Goal: Check status: Check status

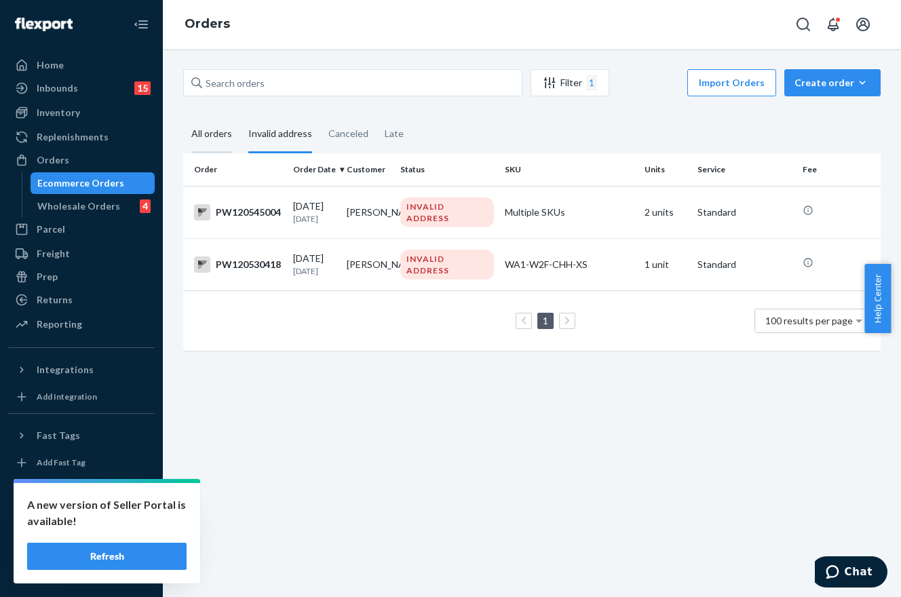
click at [213, 136] on div "All orders" at bounding box center [211, 134] width 41 height 37
click at [183, 116] on input "All orders" at bounding box center [183, 116] width 0 height 0
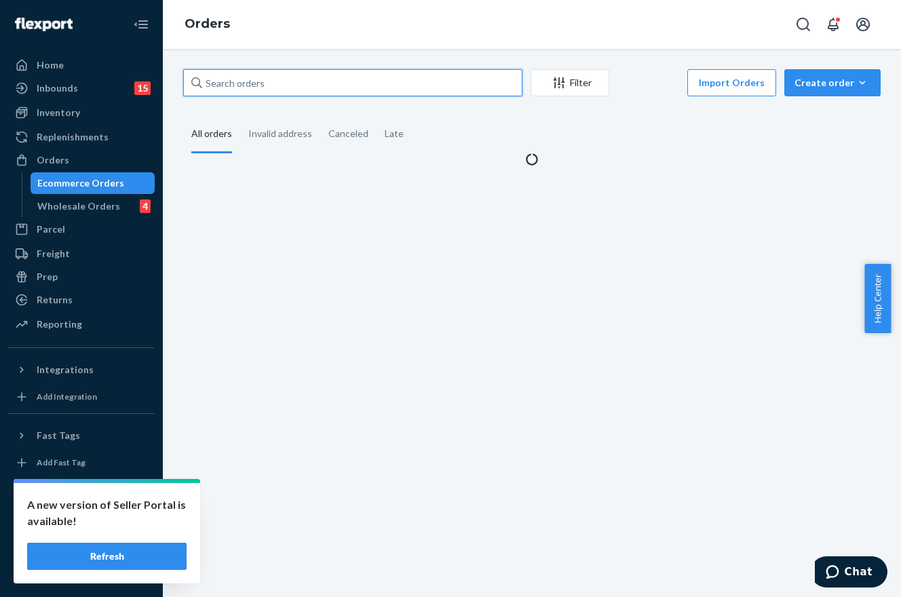
click at [334, 81] on input "text" at bounding box center [352, 82] width 339 height 27
paste input "PW120541523"
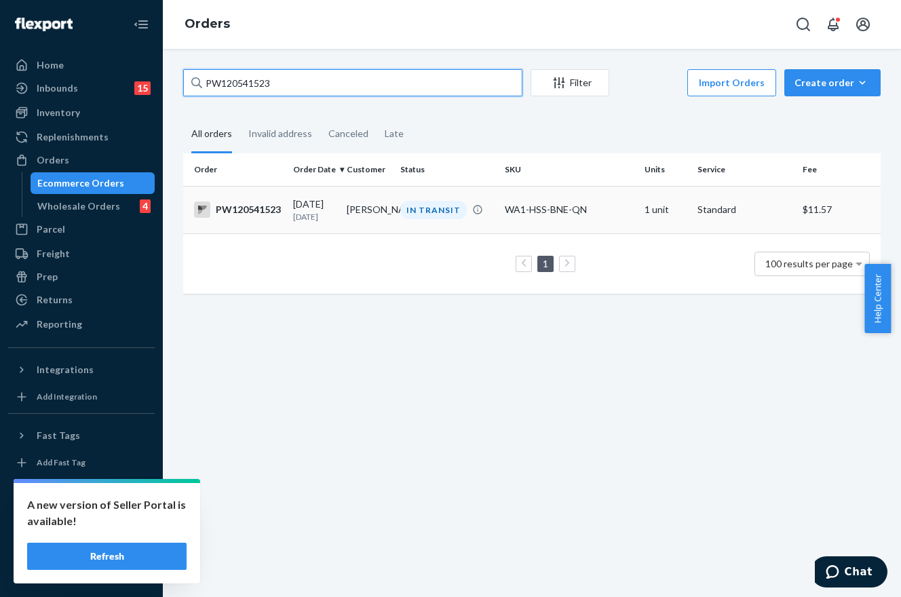
type input "PW120541523"
click at [367, 205] on td "[PERSON_NAME]" at bounding box center [368, 209] width 54 height 47
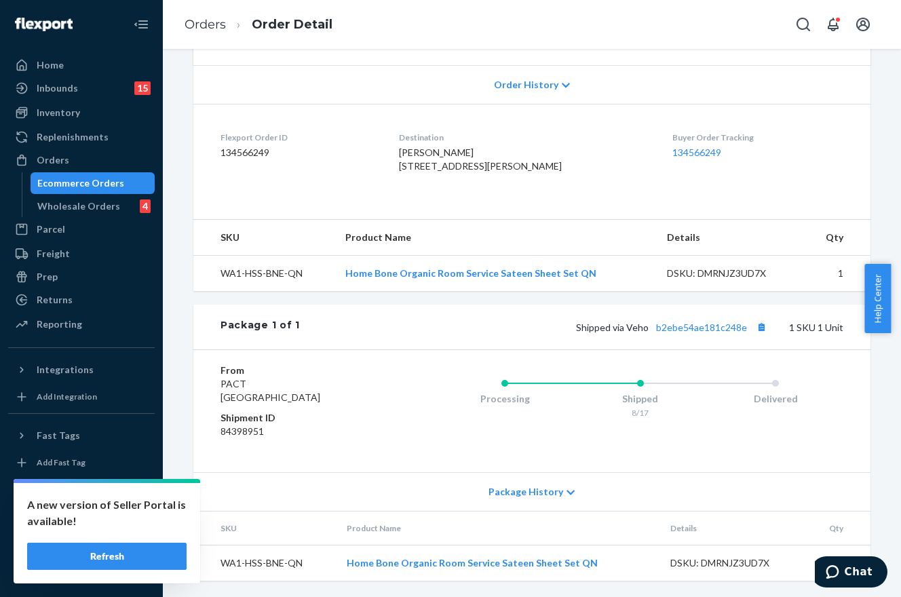
scroll to position [360, 0]
click at [692, 325] on link "b2ebe54ae181c248e" at bounding box center [701, 328] width 91 height 12
drag, startPoint x: 72, startPoint y: 164, endPoint x: 85, endPoint y: 158, distance: 14.0
click at [72, 164] on div "Orders" at bounding box center [81, 160] width 144 height 19
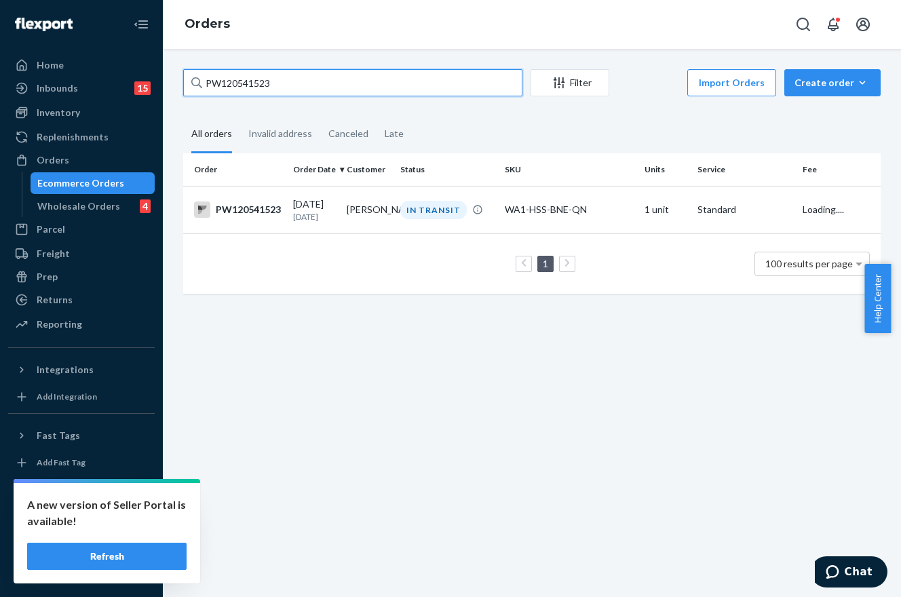
click at [252, 80] on input "PW120541523" at bounding box center [352, 82] width 339 height 27
paste input "748"
type input "PW120541748"
click at [412, 206] on div "IN TRANSIT" at bounding box center [433, 210] width 66 height 18
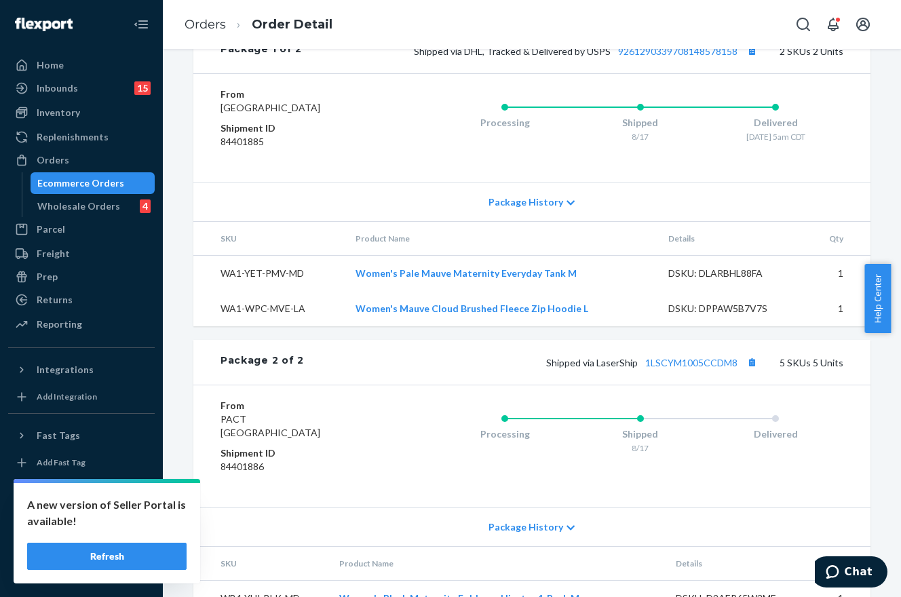
scroll to position [1051, 0]
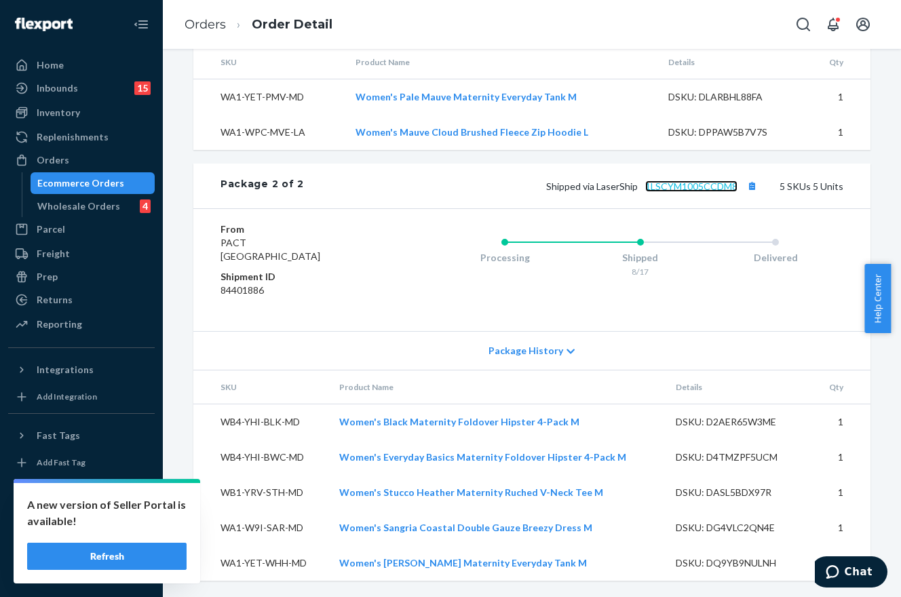
click at [712, 187] on link "1LSCYM1005CCDM8" at bounding box center [691, 186] width 92 height 12
click at [81, 168] on div "Orders" at bounding box center [81, 160] width 144 height 19
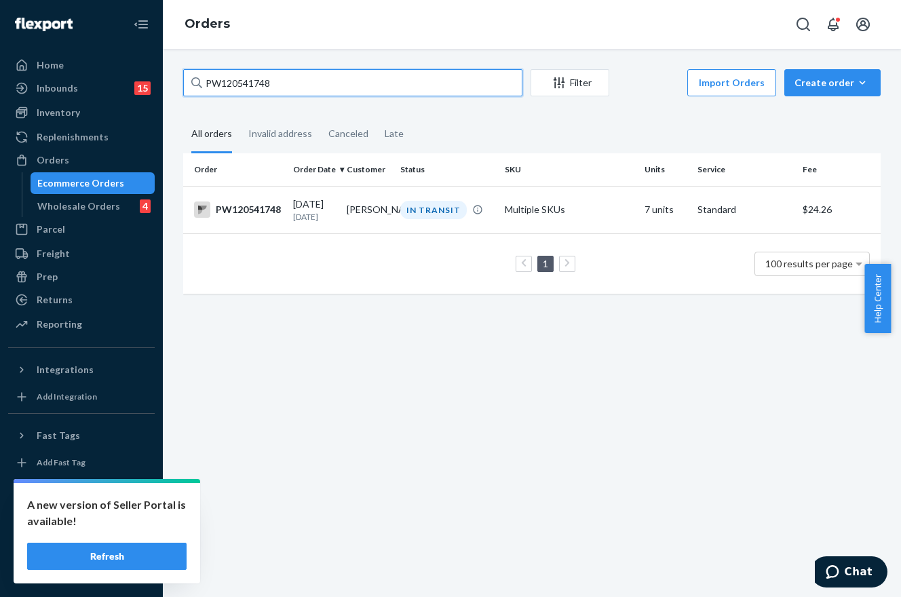
click at [310, 90] on input "PW120541748" at bounding box center [352, 82] width 339 height 27
paste input "38641"
type input "PW120538641"
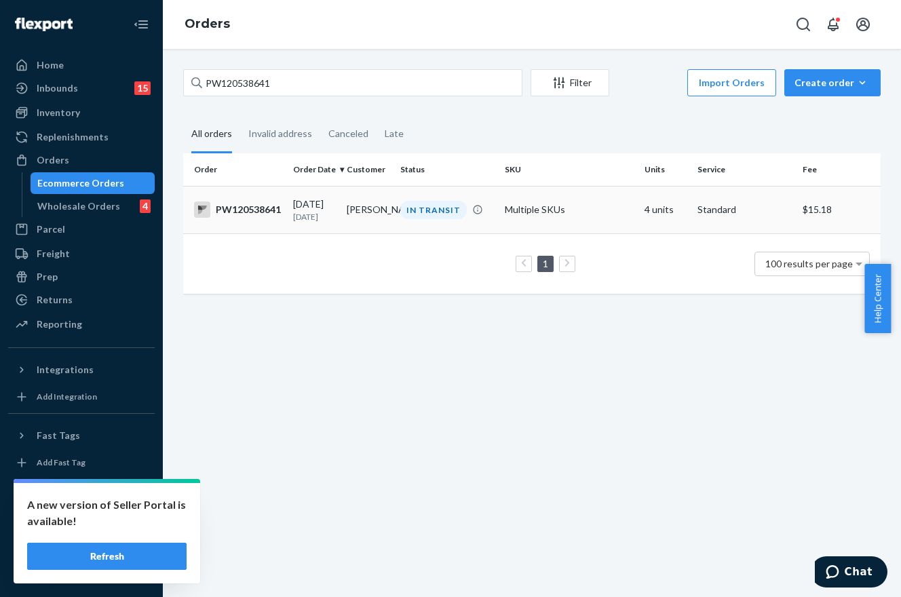
click at [466, 201] on div "IN TRANSIT" at bounding box center [447, 210] width 99 height 18
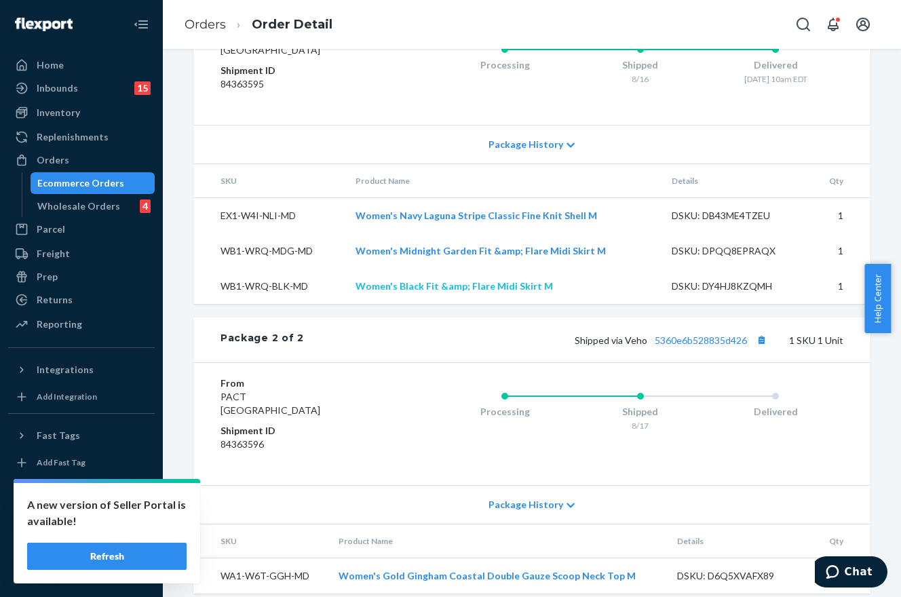
scroll to position [826, 0]
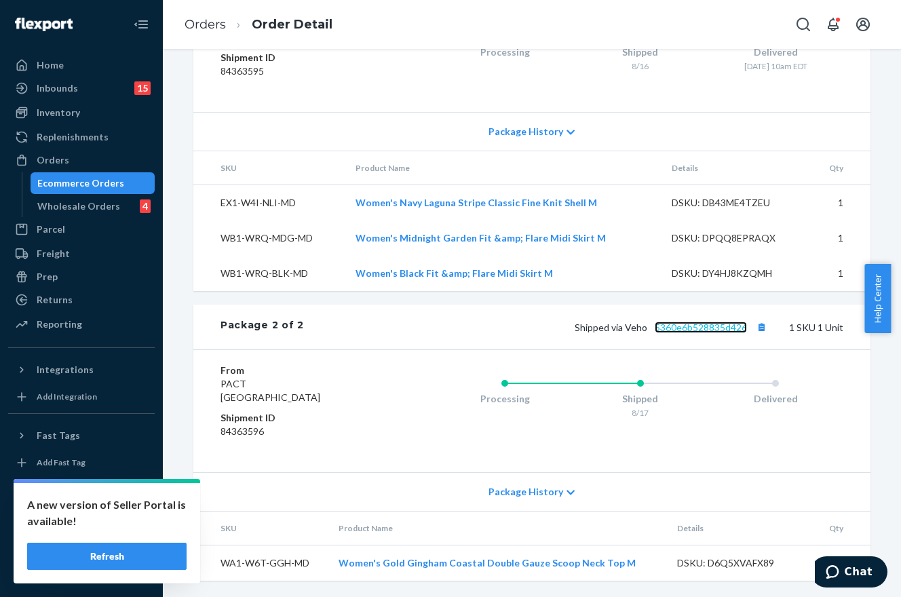
click at [693, 326] on link "5360e6b528835d426" at bounding box center [701, 328] width 92 height 12
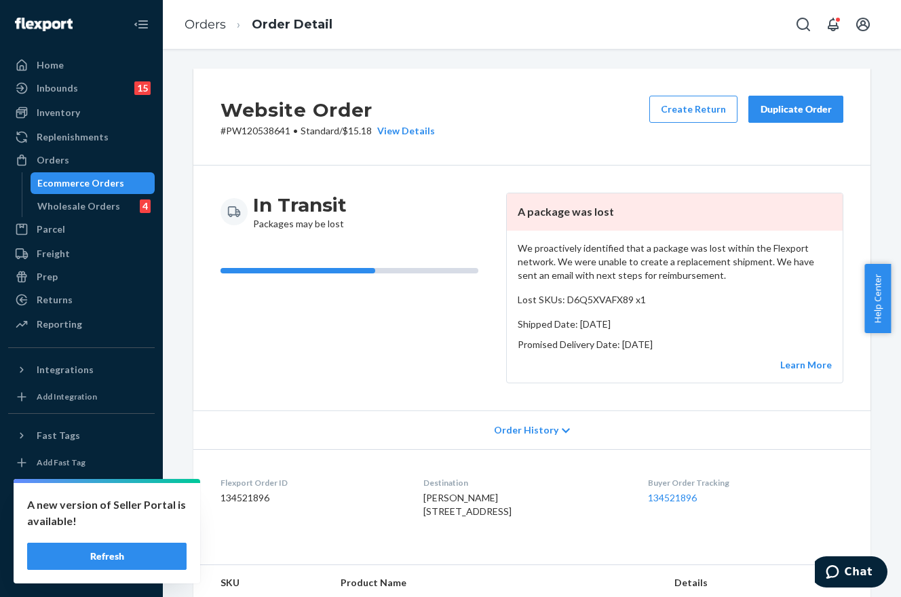
scroll to position [0, 0]
click at [274, 135] on p "# PW120538641 • Standard / $15.18 View Details" at bounding box center [327, 132] width 214 height 14
copy p "PW120538641"
click at [478, 232] on div "In Transit Packages may be lost" at bounding box center [357, 288] width 275 height 191
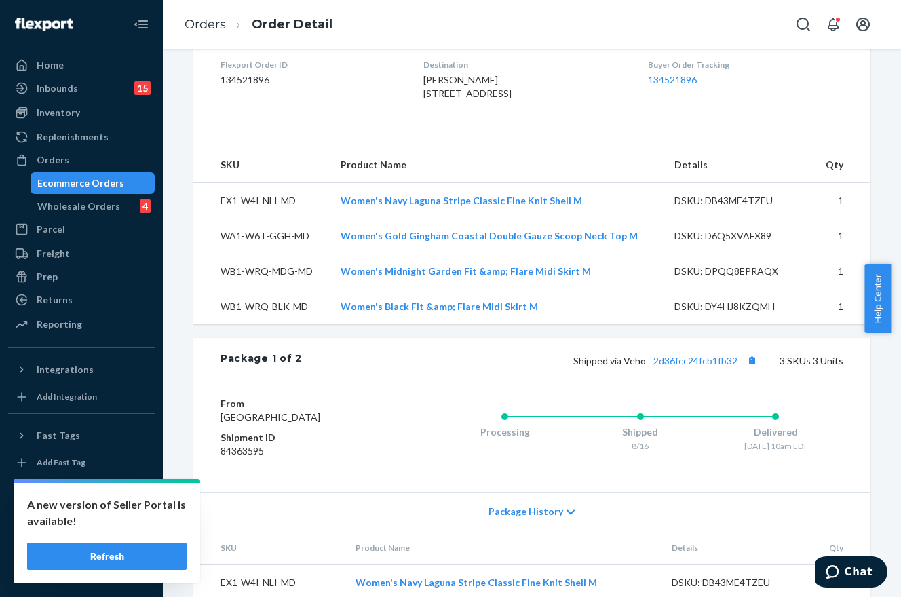
scroll to position [147, 0]
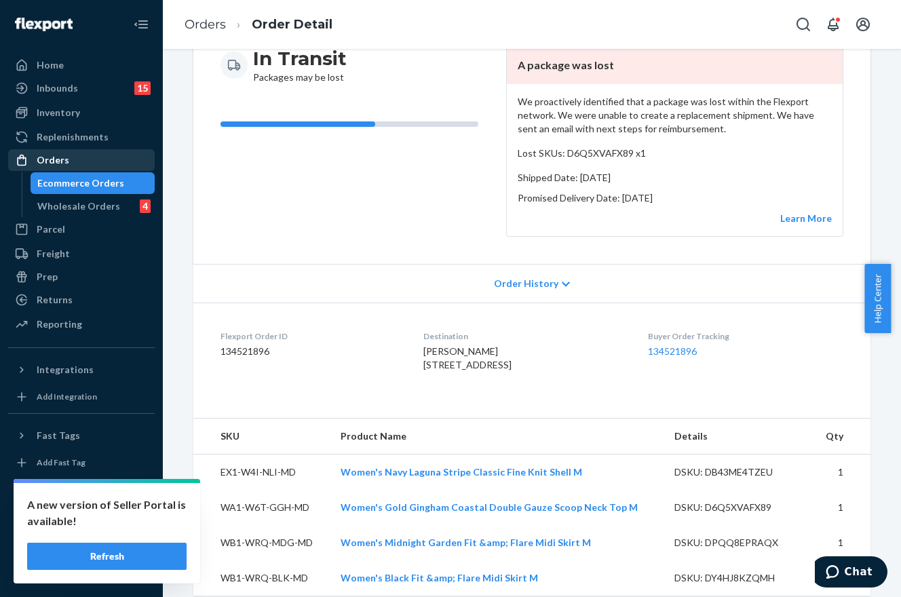
click at [83, 164] on div "Orders" at bounding box center [81, 160] width 144 height 19
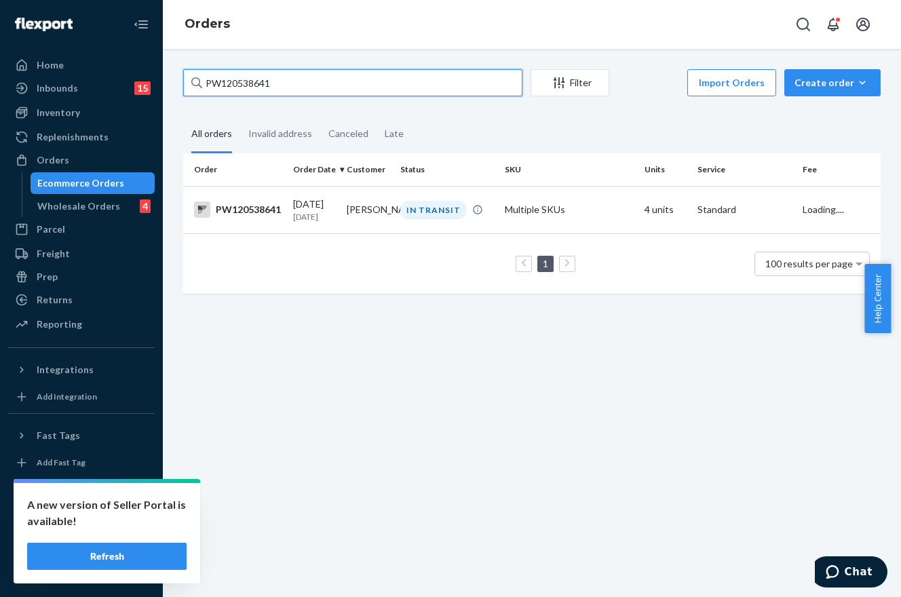
click at [347, 89] on input "PW120538641" at bounding box center [352, 82] width 339 height 27
paste input "800"
type input "PW120538800"
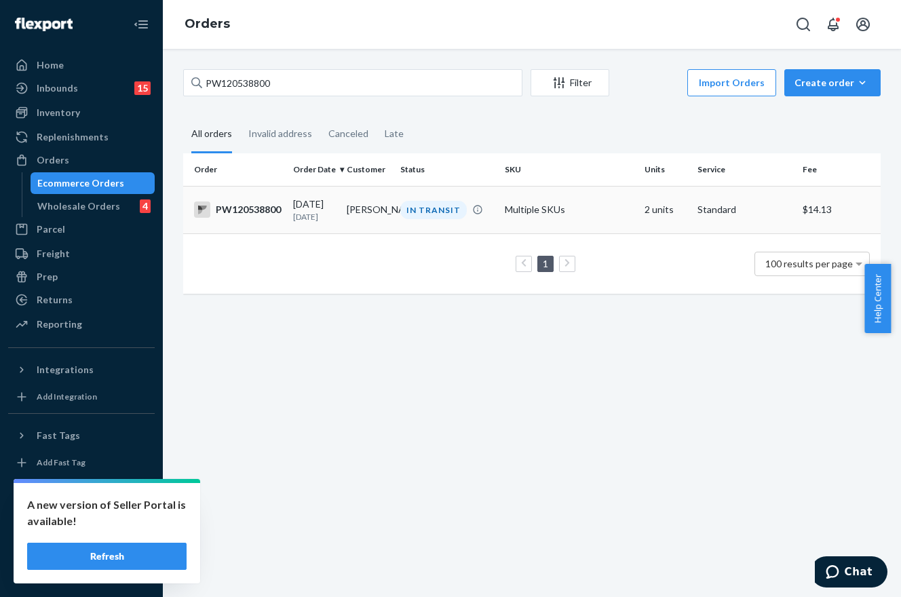
click at [427, 212] on div "IN TRANSIT" at bounding box center [433, 210] width 66 height 18
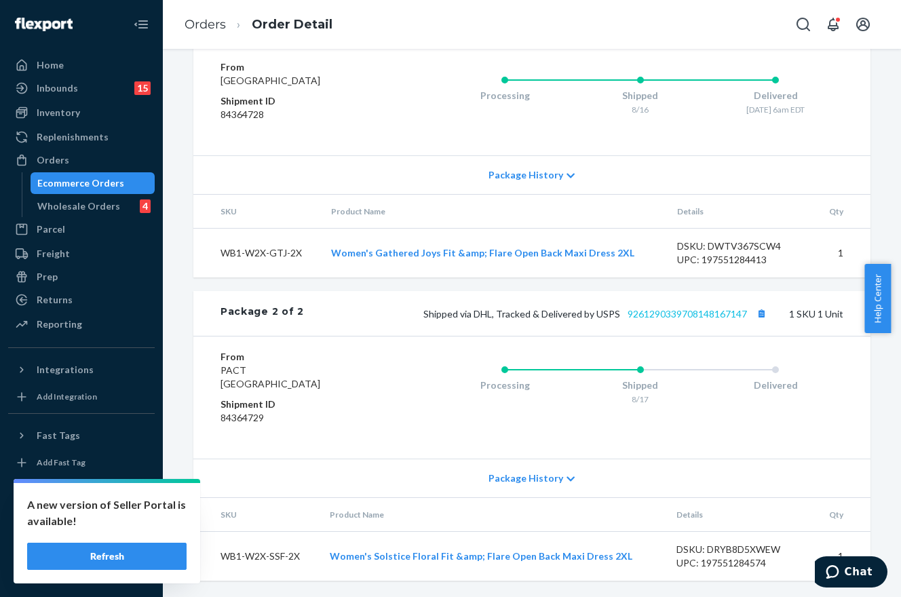
scroll to position [739, 0]
click at [663, 315] on link "9261290339708148167147" at bounding box center [687, 314] width 119 height 12
click at [96, 159] on div "Orders" at bounding box center [81, 160] width 144 height 19
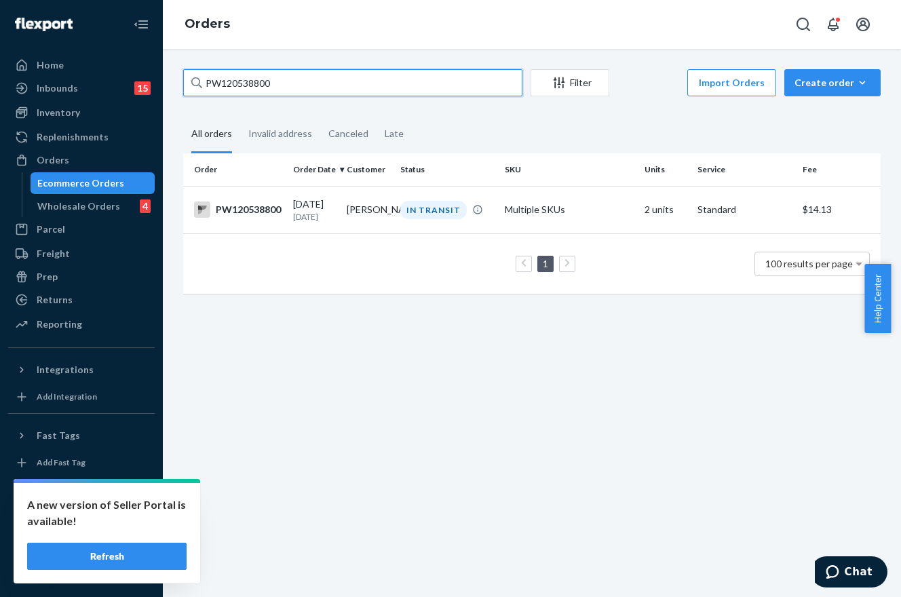
click at [273, 84] on input "PW120538800" at bounding box center [352, 82] width 339 height 27
paste input "5043"
type input "PW120535043"
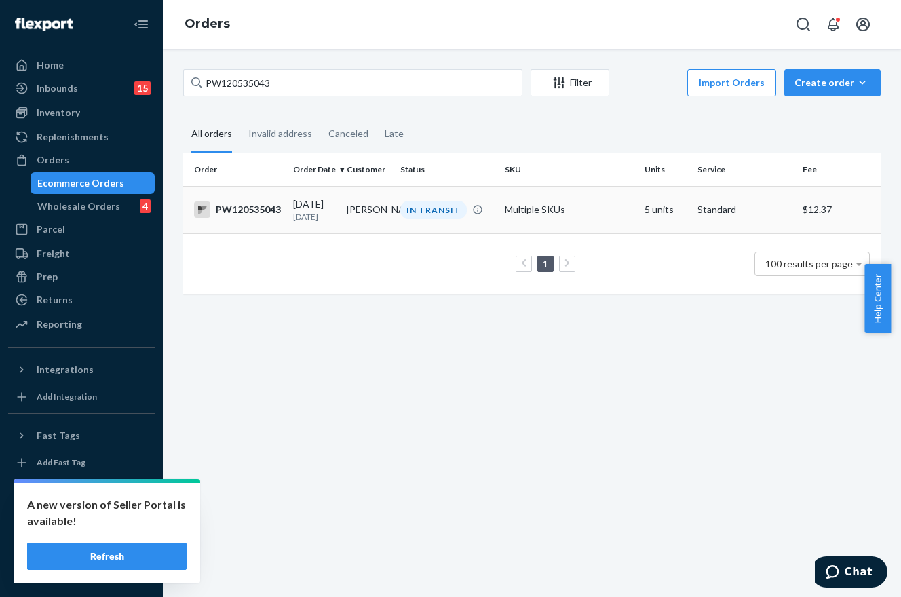
click at [429, 204] on div "IN TRANSIT" at bounding box center [433, 210] width 66 height 18
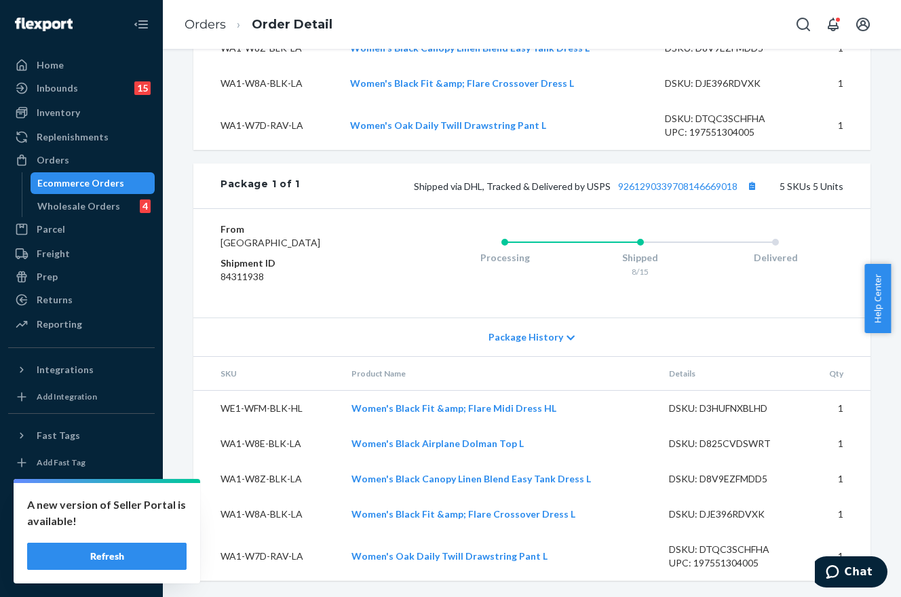
scroll to position [683, 0]
click at [676, 180] on link "9261290339708146669018" at bounding box center [677, 186] width 119 height 12
click at [70, 164] on div "Orders" at bounding box center [81, 160] width 144 height 19
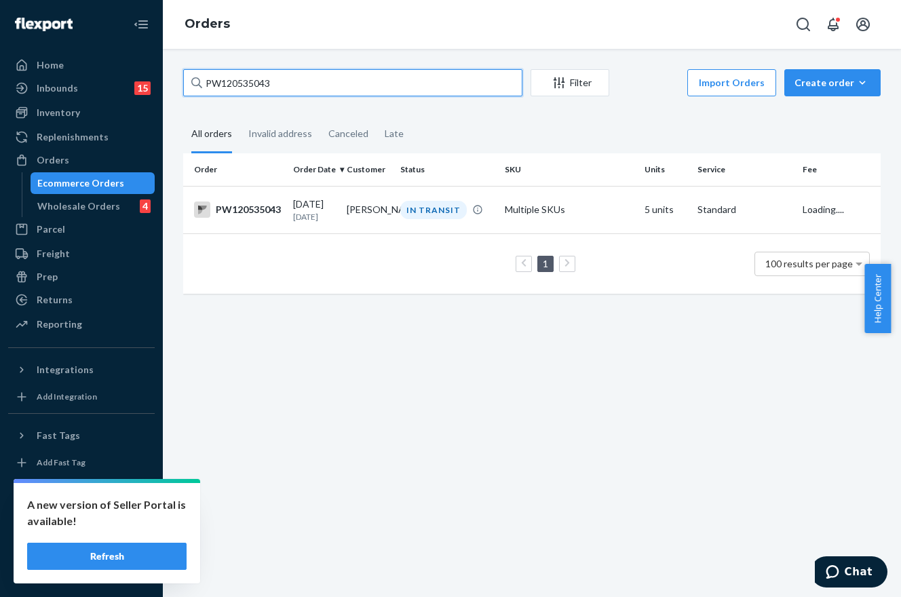
click at [317, 81] on input "PW120535043" at bounding box center [352, 82] width 339 height 27
paste input "8598"
type input "PW120538598"
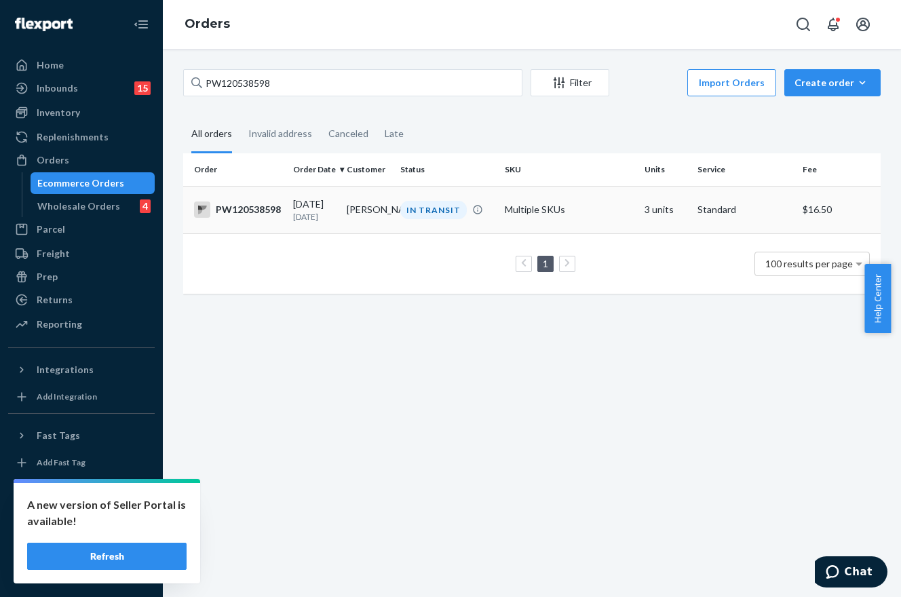
click at [398, 206] on div "IN TRANSIT" at bounding box center [447, 210] width 99 height 18
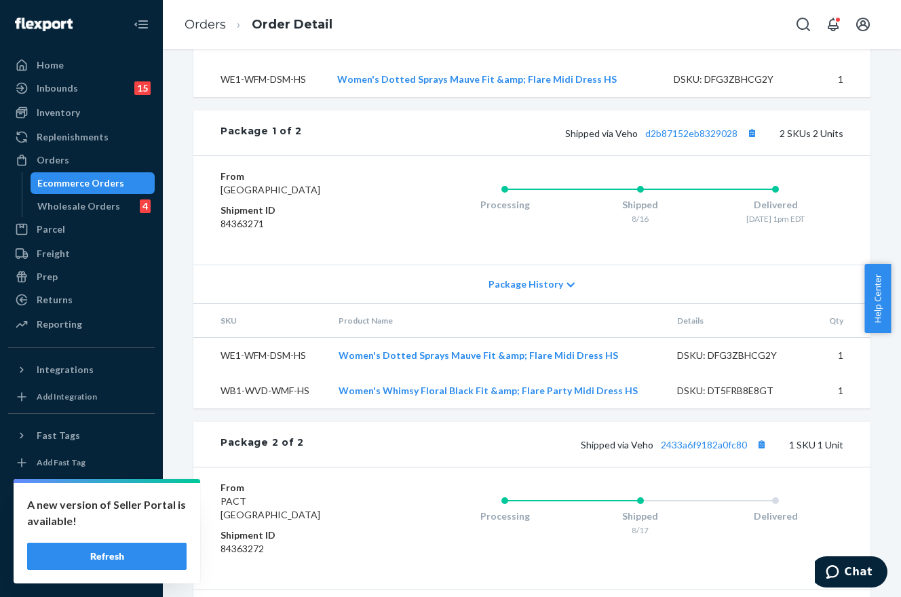
scroll to position [755, 0]
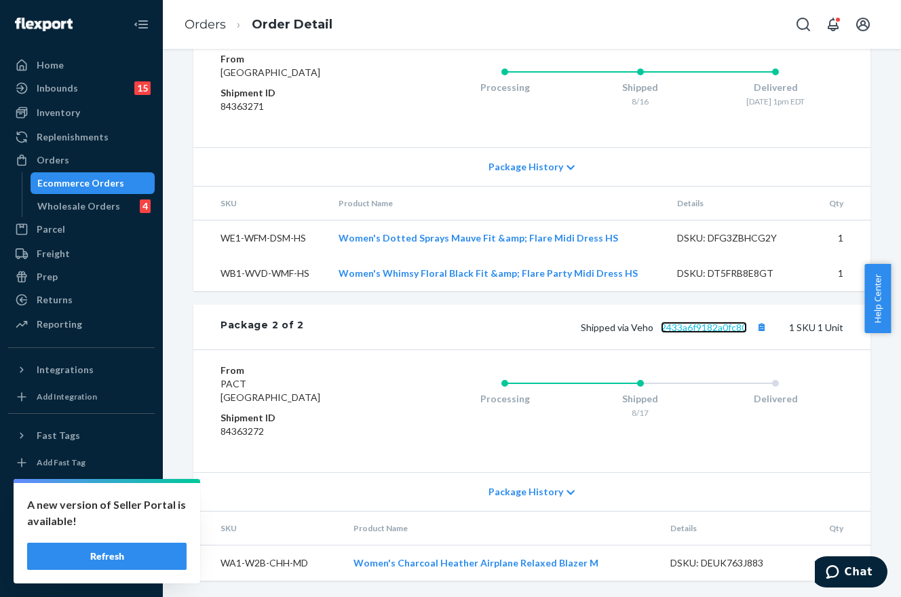
click at [665, 329] on link "2433a6f9182a0fc80" at bounding box center [704, 328] width 86 height 12
